Goal: Task Accomplishment & Management: Manage account settings

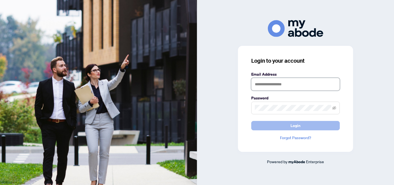
type input "**********"
click at [293, 128] on span "Login" at bounding box center [296, 126] width 10 height 9
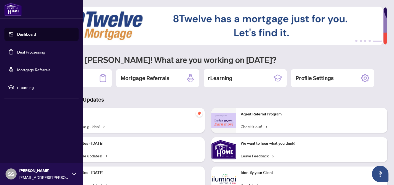
click at [40, 54] on link "Deal Processing" at bounding box center [31, 52] width 28 height 5
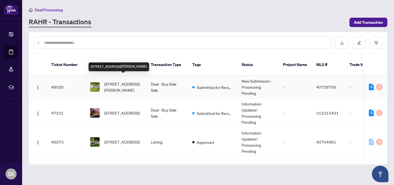
click at [127, 81] on span "[STREET_ADDRESS][PERSON_NAME]" at bounding box center [123, 87] width 38 height 12
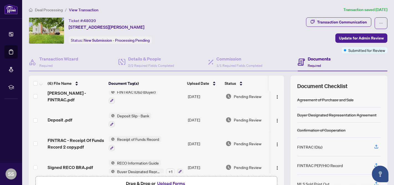
scroll to position [44, 0]
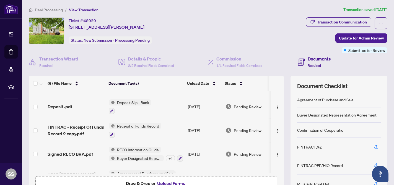
click at [171, 182] on button "Upload Forms" at bounding box center [171, 183] width 31 height 7
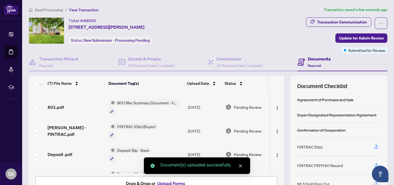
scroll to position [0, 0]
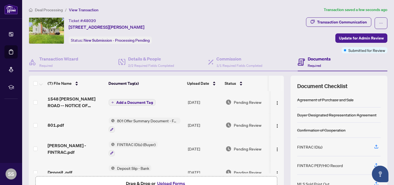
click at [129, 104] on span "Add a Document Tag" at bounding box center [134, 103] width 37 height 4
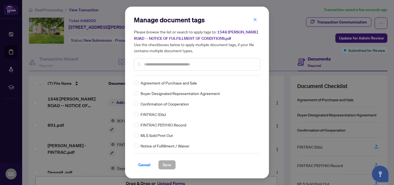
click at [151, 68] on div at bounding box center [197, 64] width 126 height 13
click at [151, 65] on input "text" at bounding box center [199, 64] width 111 height 6
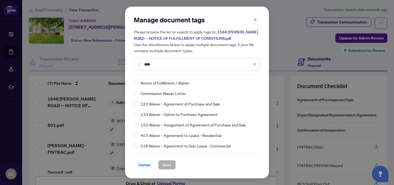
type input "****"
click at [168, 164] on span "Save" at bounding box center [167, 165] width 9 height 9
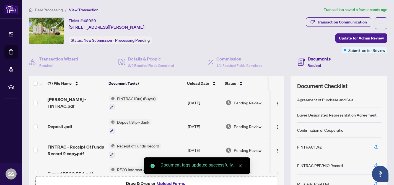
scroll to position [50, 0]
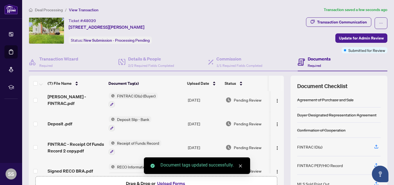
click at [170, 184] on button "Upload Forms" at bounding box center [171, 183] width 31 height 7
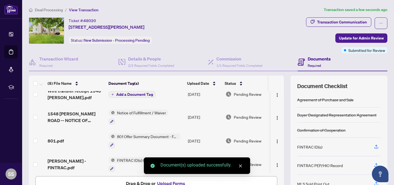
scroll to position [0, 0]
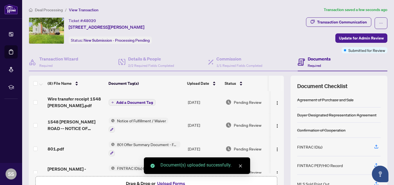
click at [135, 101] on span "Add a Document Tag" at bounding box center [134, 103] width 37 height 4
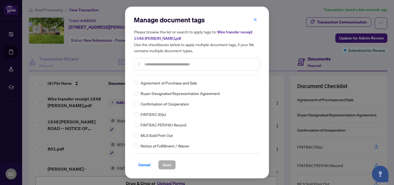
click at [147, 64] on input "text" at bounding box center [199, 64] width 111 height 6
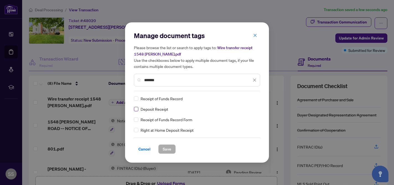
type input "*******"
click at [167, 149] on span "Save" at bounding box center [167, 149] width 9 height 9
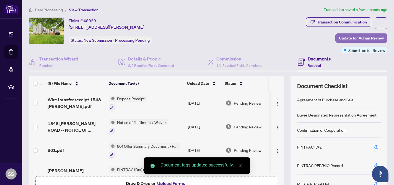
click at [350, 40] on span "Update for Admin Review" at bounding box center [361, 38] width 45 height 9
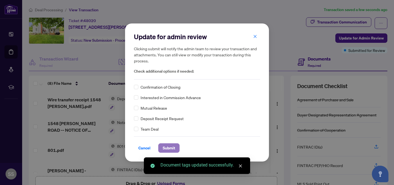
click at [166, 147] on span "Submit" at bounding box center [169, 148] width 12 height 9
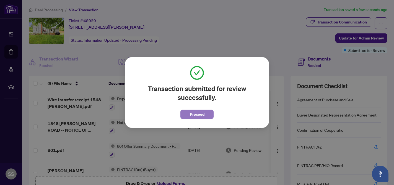
click at [199, 117] on span "Proceed" at bounding box center [197, 114] width 15 height 9
